Goal: Navigation & Orientation: Find specific page/section

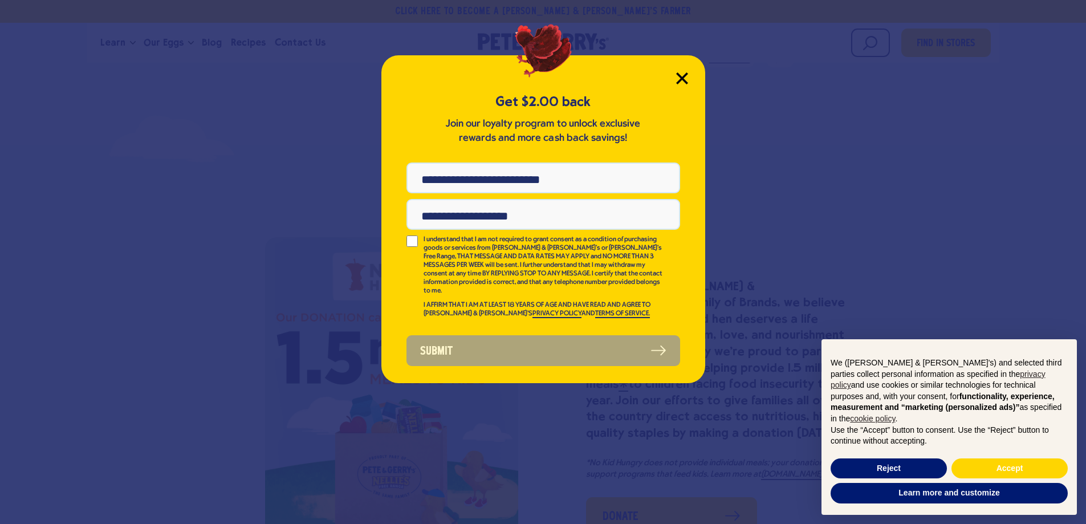
click at [682, 80] on icon "Close Modal" at bounding box center [681, 78] width 10 height 10
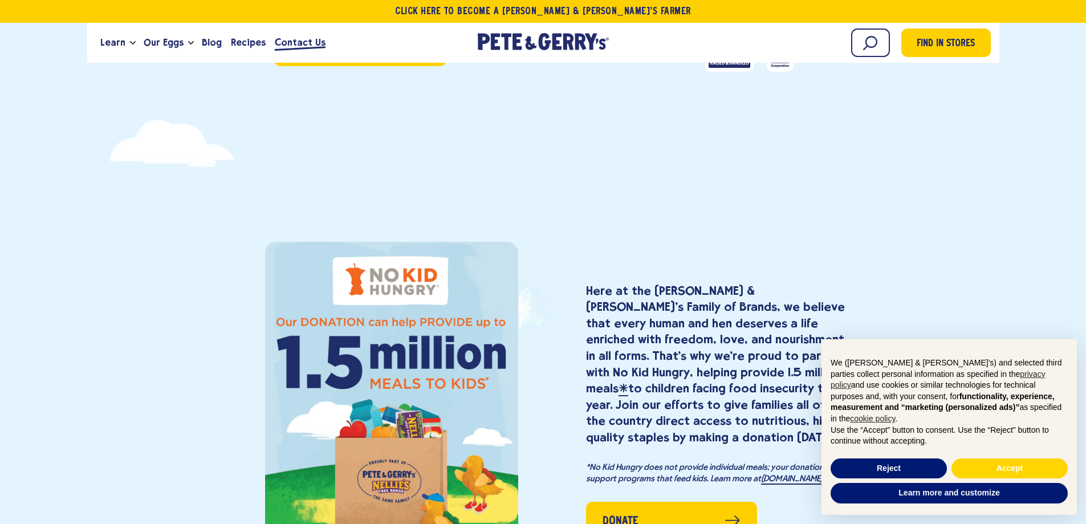
scroll to position [1144, 0]
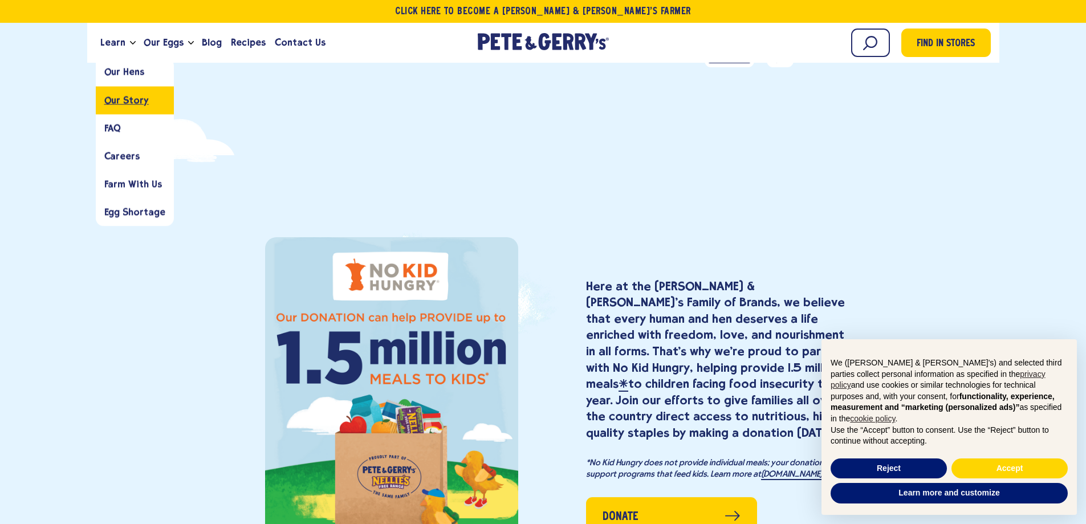
click at [119, 98] on span "Our Story" at bounding box center [126, 100] width 44 height 11
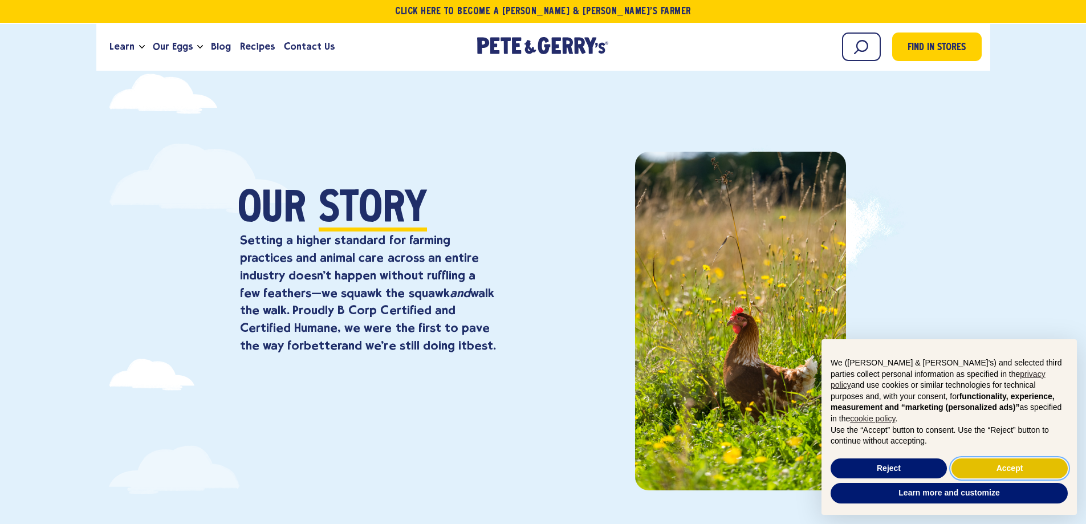
click at [976, 471] on button "Accept" at bounding box center [1009, 468] width 116 height 21
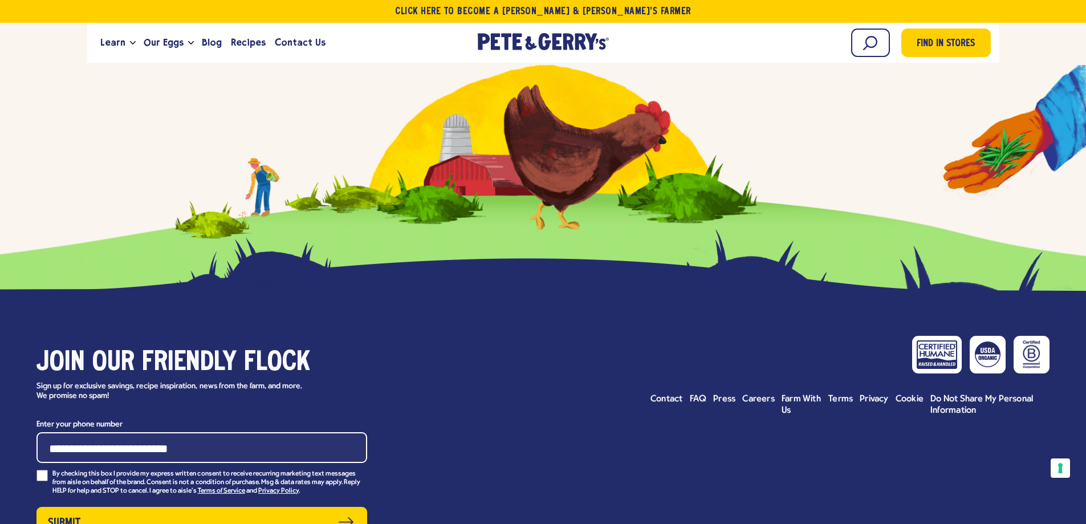
scroll to position [5090, 0]
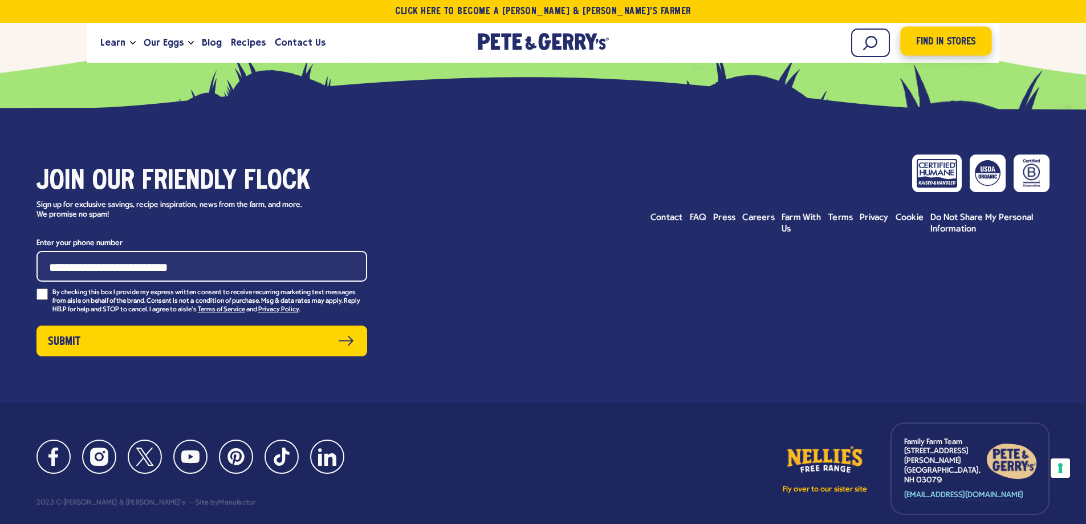
click at [963, 40] on span "Find in Stores" at bounding box center [945, 41] width 59 height 15
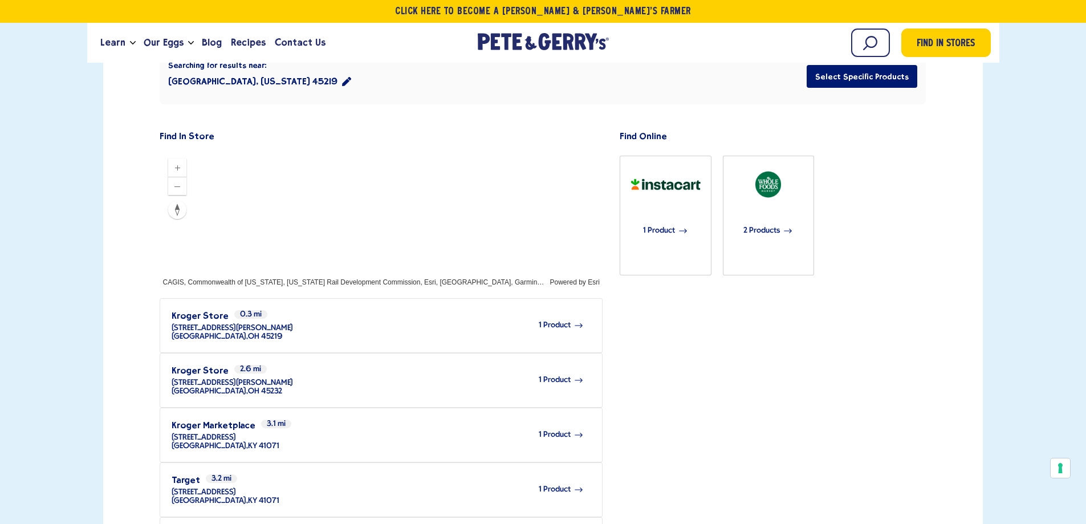
scroll to position [285, 0]
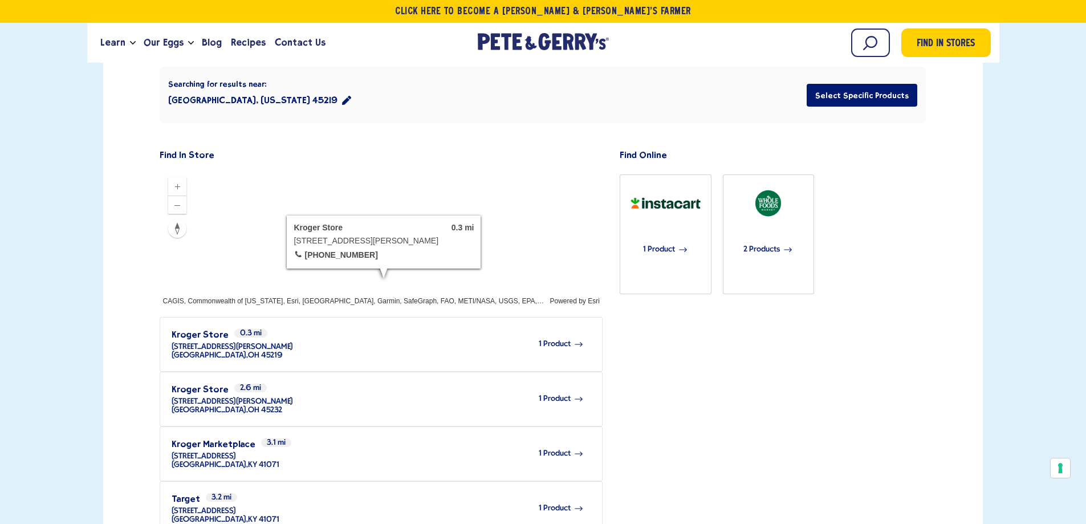
click at [388, 240] on div at bounding box center [381, 237] width 442 height 137
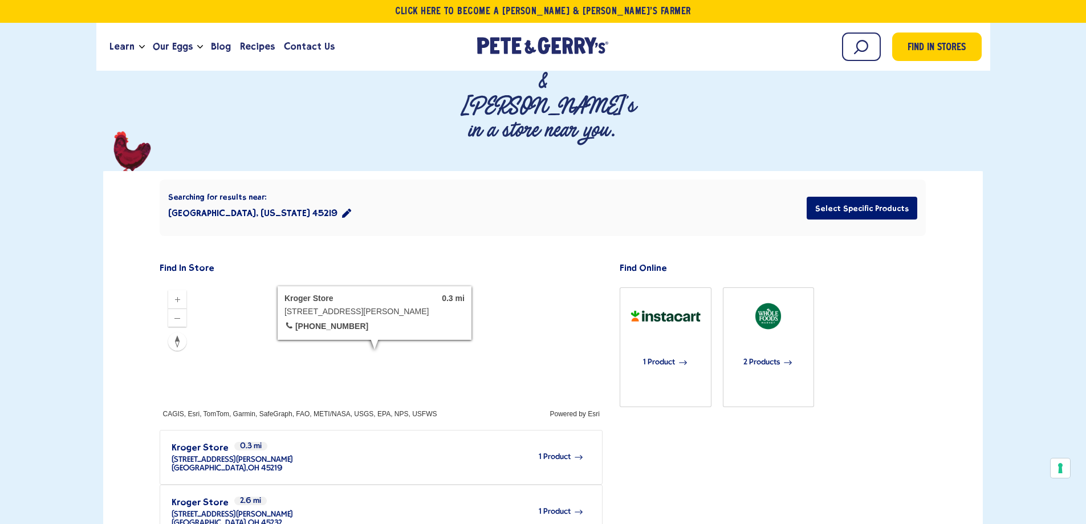
scroll to position [0, 0]
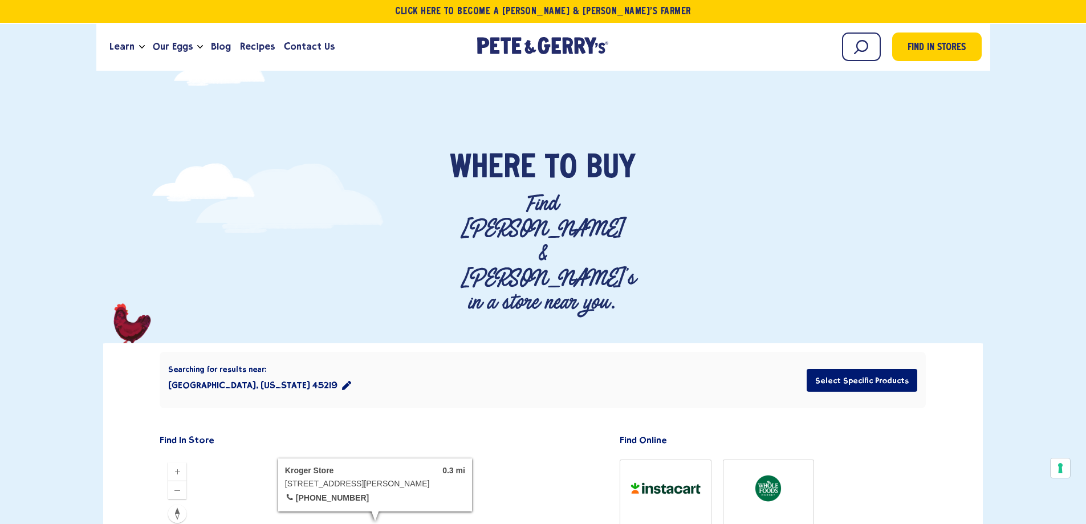
click at [230, 374] on button "Cincinnati, Ohio 45219" at bounding box center [259, 385] width 183 height 23
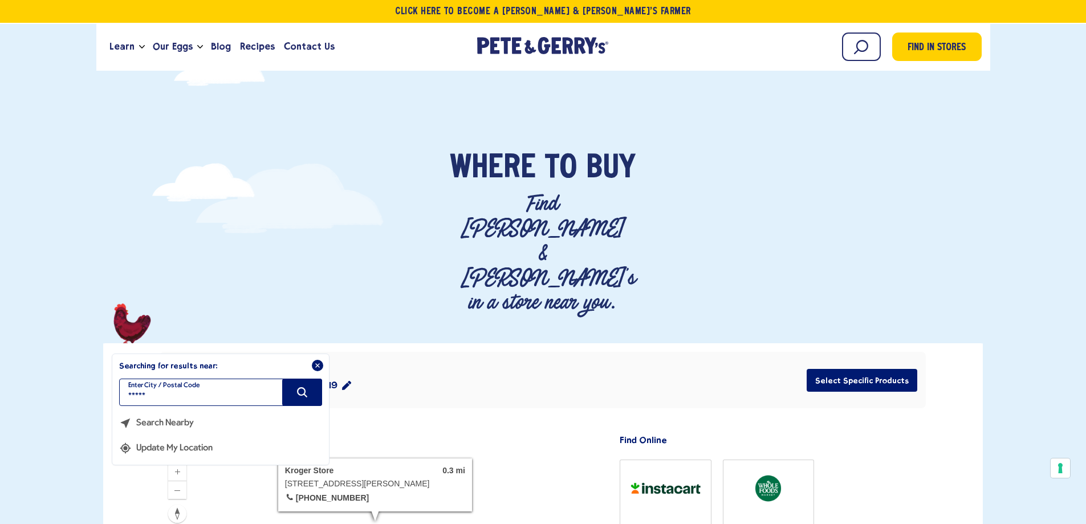
click at [184, 378] on input "*****" at bounding box center [220, 391] width 203 height 27
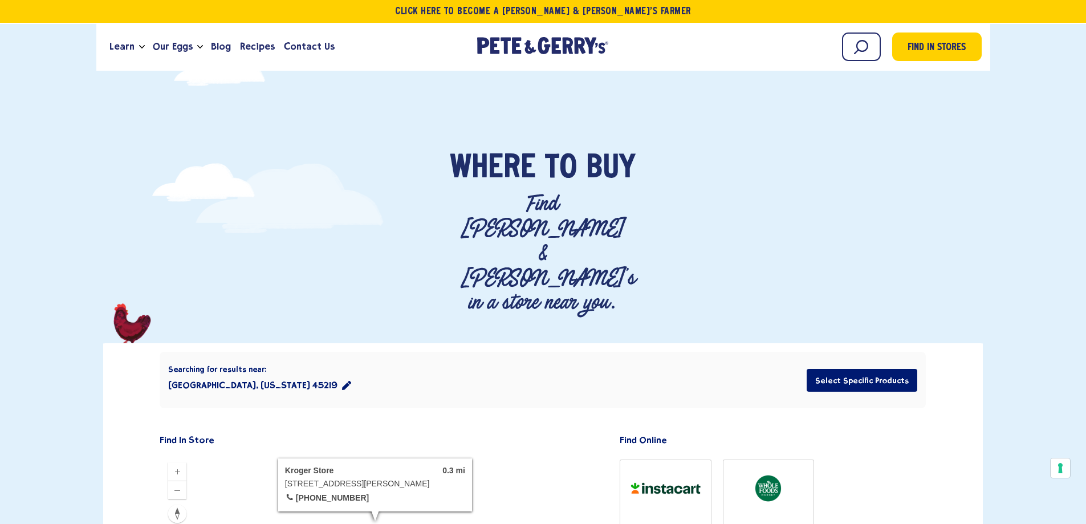
type input "*****"
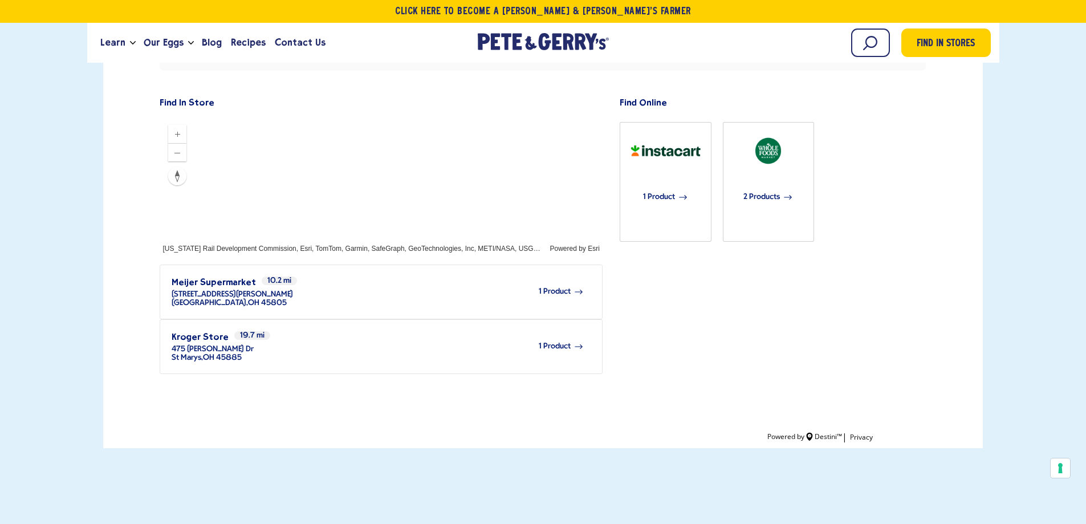
scroll to position [280, 0]
